Goal: Information Seeking & Learning: Check status

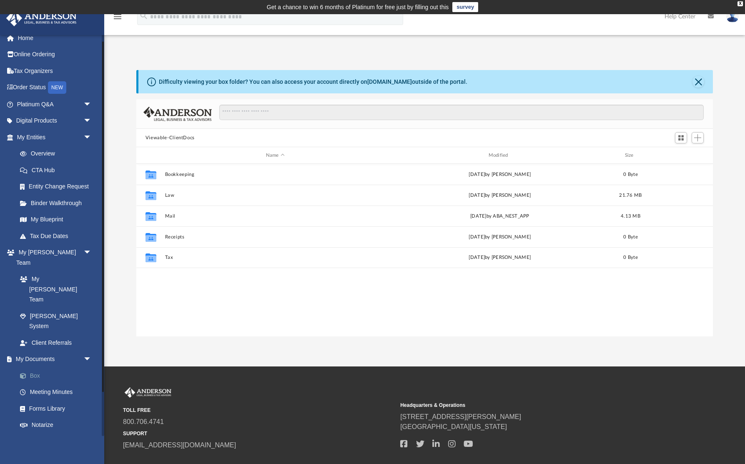
scroll to position [8, 0]
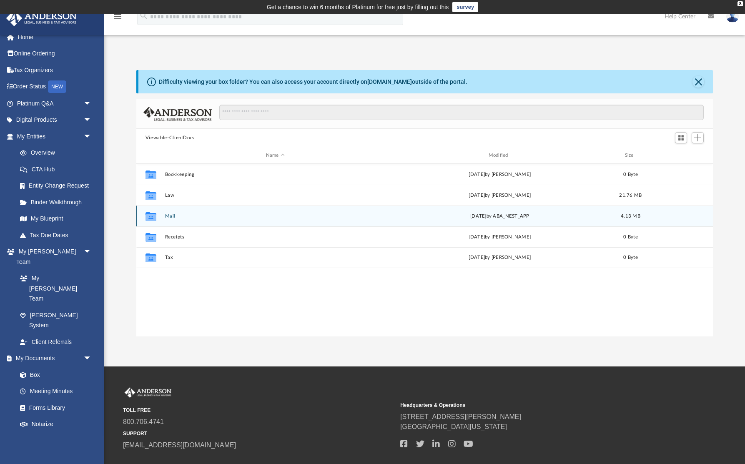
click at [170, 213] on button "Mail" at bounding box center [275, 215] width 221 height 5
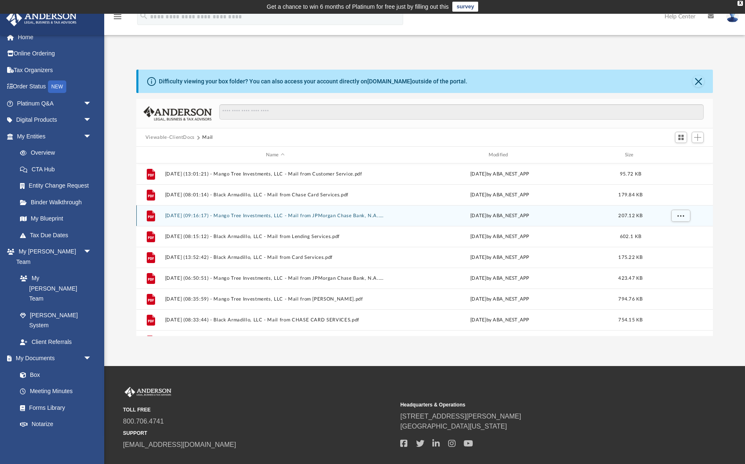
click at [169, 214] on button "[DATE] (09:16:17) - Mango Tree Investments, LLC - Mail from JPMorgan Chase Bank…" at bounding box center [275, 215] width 221 height 5
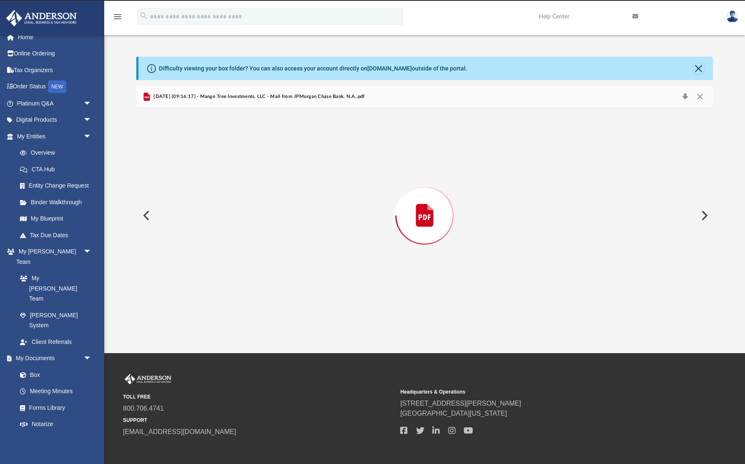
scroll to position [16, 0]
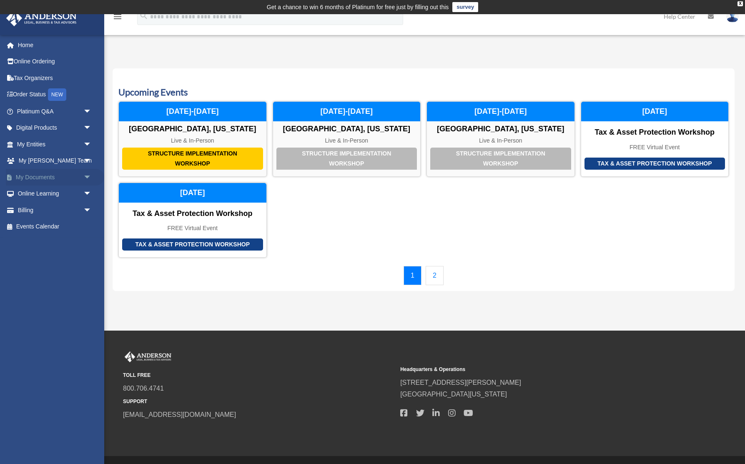
click at [85, 174] on span "arrow_drop_down" at bounding box center [91, 177] width 17 height 17
click at [45, 194] on link "Box" at bounding box center [58, 193] width 93 height 17
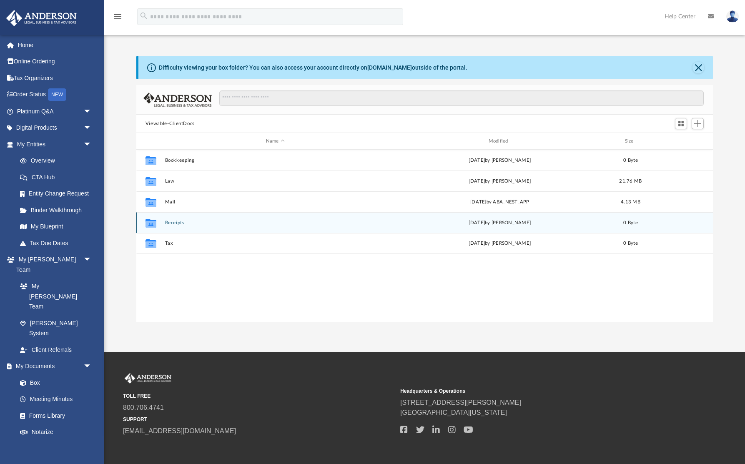
scroll to position [190, 577]
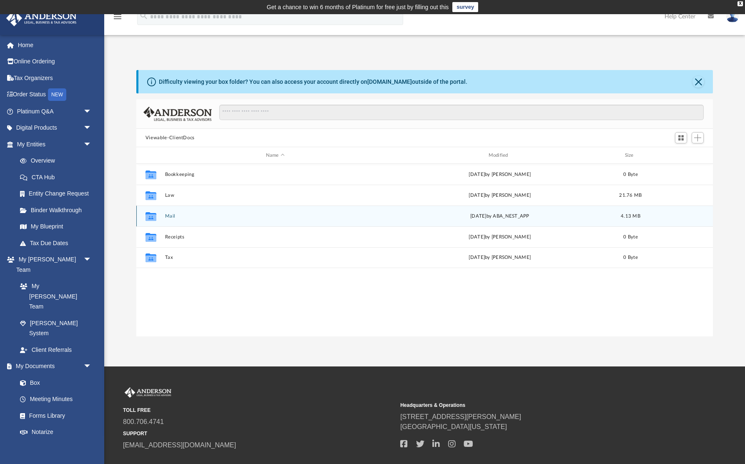
click at [168, 214] on button "Mail" at bounding box center [275, 215] width 221 height 5
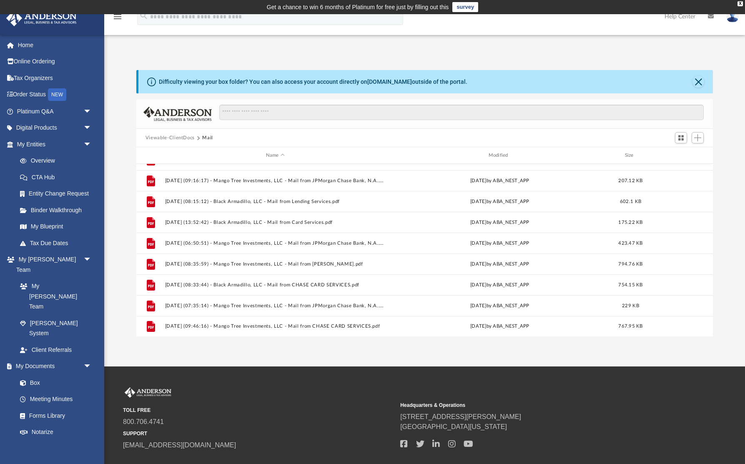
scroll to position [35, 0]
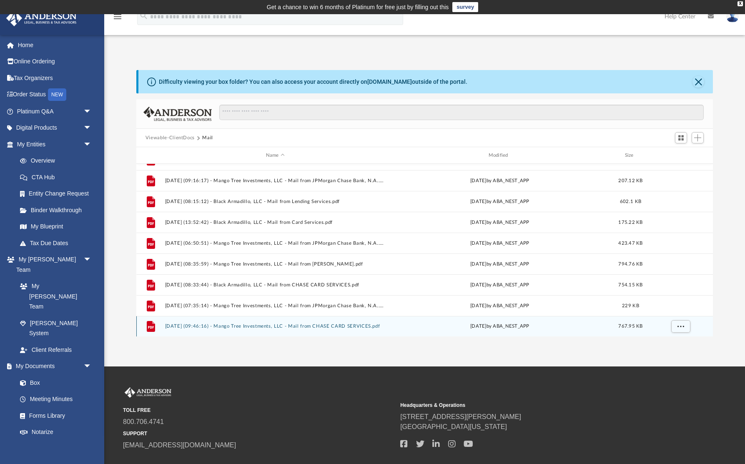
click at [275, 326] on button "[DATE] (09:46:16) - Mango Tree Investments, LLC - Mail from CHASE CARD SERVICES…" at bounding box center [275, 325] width 221 height 5
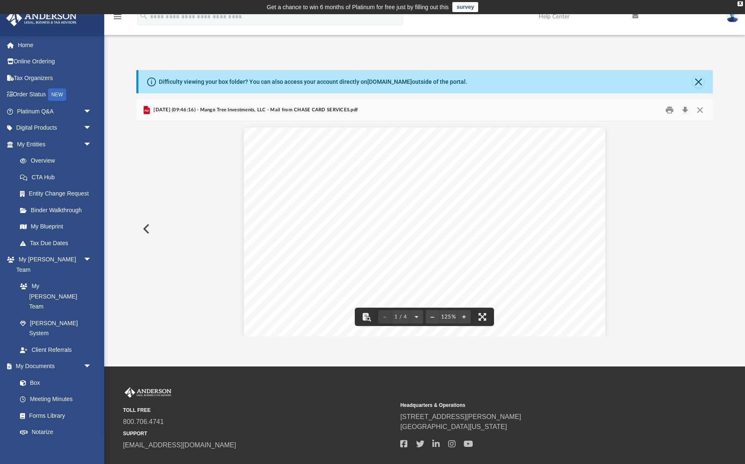
scroll to position [0, 0]
click at [700, 109] on button "Close" at bounding box center [699, 110] width 15 height 13
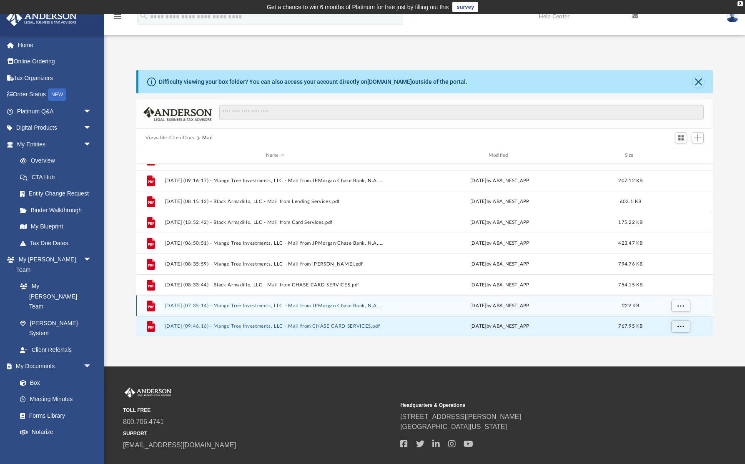
click at [304, 306] on button "[DATE] (07:35:14) - Mango Tree Investments, LLC - Mail from JPMorgan Chase Bank…" at bounding box center [275, 305] width 221 height 5
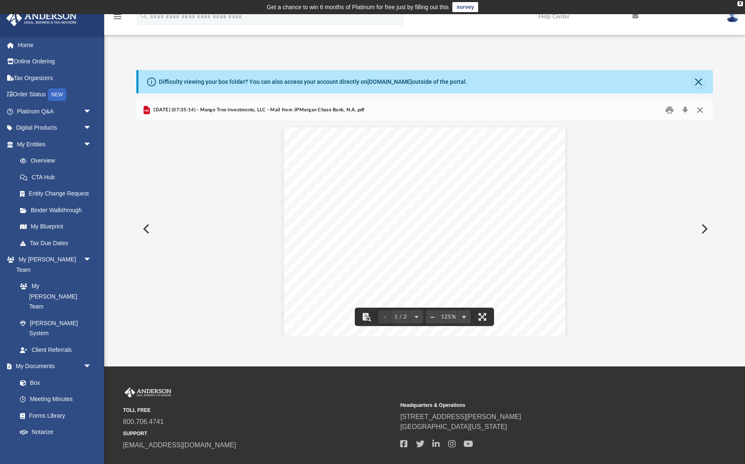
click at [701, 111] on button "Close" at bounding box center [699, 110] width 15 height 13
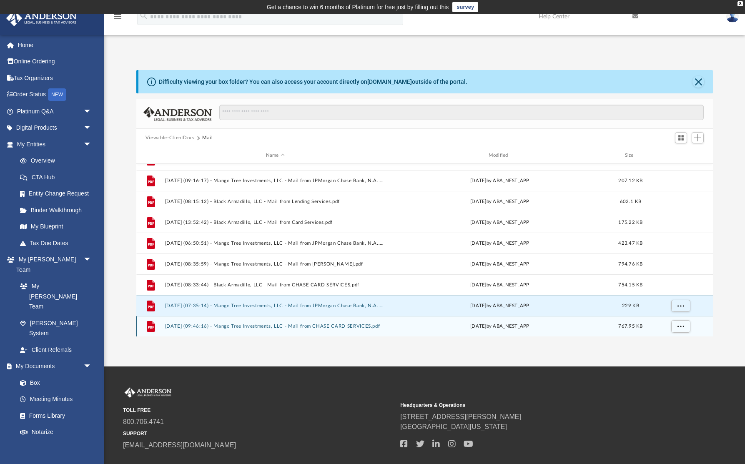
click at [253, 325] on button "[DATE] (09:46:16) - Mango Tree Investments, LLC - Mail from CHASE CARD SERVICES…" at bounding box center [275, 325] width 221 height 5
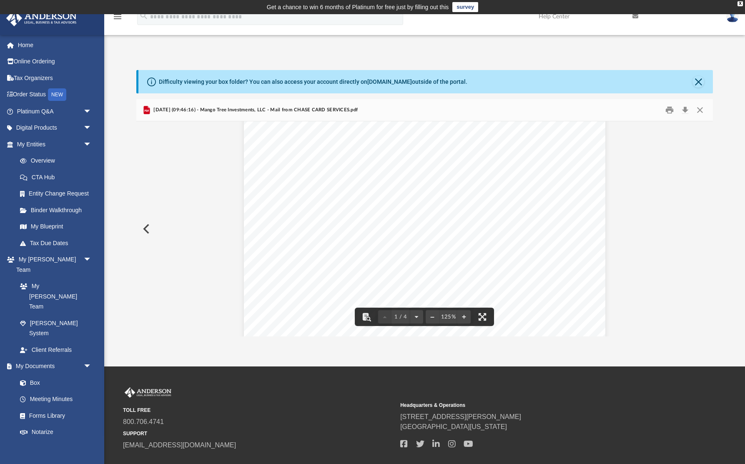
scroll to position [4, 0]
